Goal: Download file/media

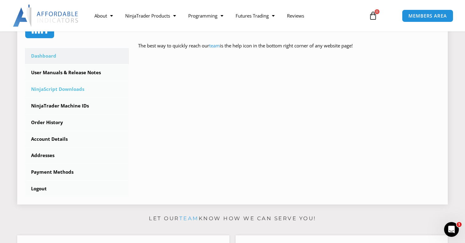
click at [64, 87] on link "NinjaScript Downloads" at bounding box center [77, 89] width 104 height 16
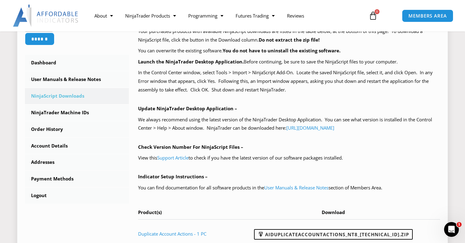
scroll to position [151, 0]
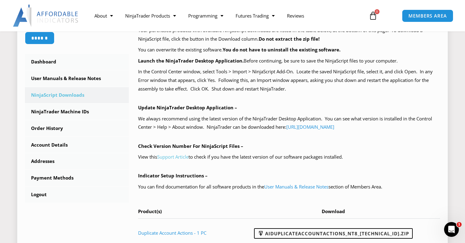
click at [186, 153] on link "Support Article" at bounding box center [172, 156] width 31 height 6
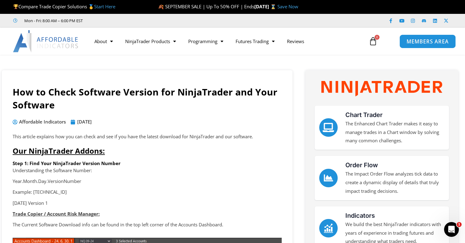
click at [424, 42] on span "MEMBERS AREA" at bounding box center [428, 41] width 42 height 5
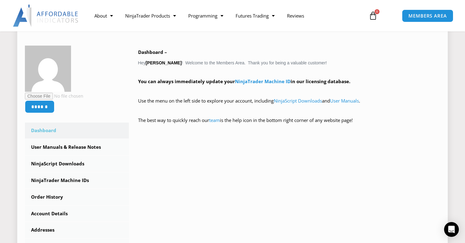
scroll to position [94, 0]
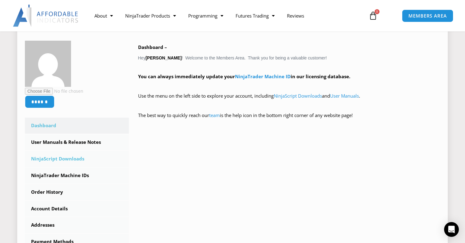
click at [41, 156] on link "NinjaScript Downloads" at bounding box center [77, 159] width 104 height 16
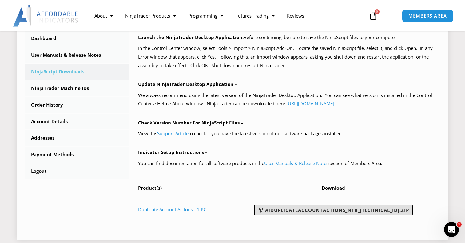
scroll to position [176, 0]
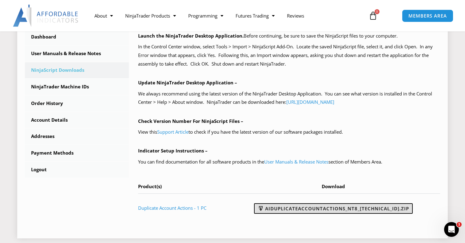
click at [323, 204] on link "AIDuplicateAccountActions_NT8_25.9.24.1.zip" at bounding box center [333, 208] width 159 height 10
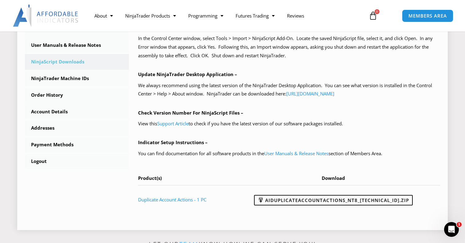
scroll to position [187, 0]
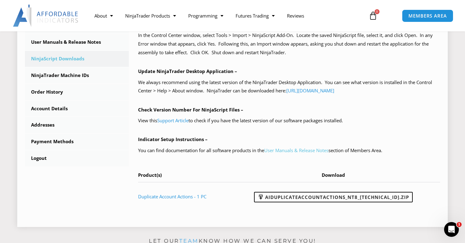
click at [314, 147] on link "User Manuals & Release Notes" at bounding box center [296, 150] width 64 height 6
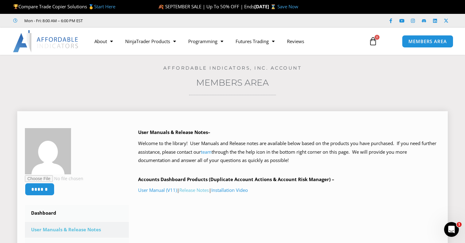
click at [187, 189] on link "Release Notes" at bounding box center [194, 190] width 30 height 6
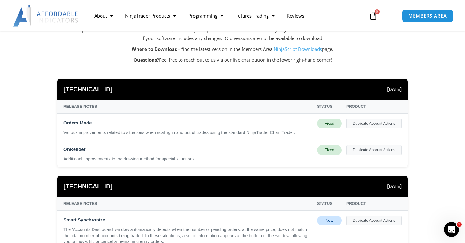
scroll to position [83, 0]
